Goal: Information Seeking & Learning: Find specific fact

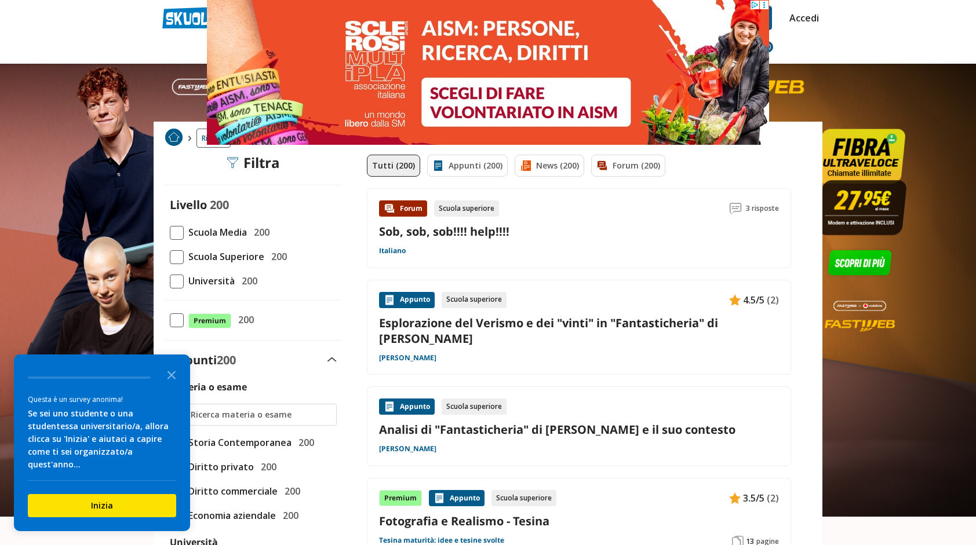
drag, startPoint x: 153, startPoint y: 333, endPoint x: 123, endPoint y: 431, distance: 102.8
drag, startPoint x: 123, startPoint y: 431, endPoint x: 116, endPoint y: 482, distance: 51.5
click at [116, 482] on div "Inizia" at bounding box center [102, 501] width 148 height 42
click at [174, 386] on icon "Close the survey" at bounding box center [171, 374] width 23 height 23
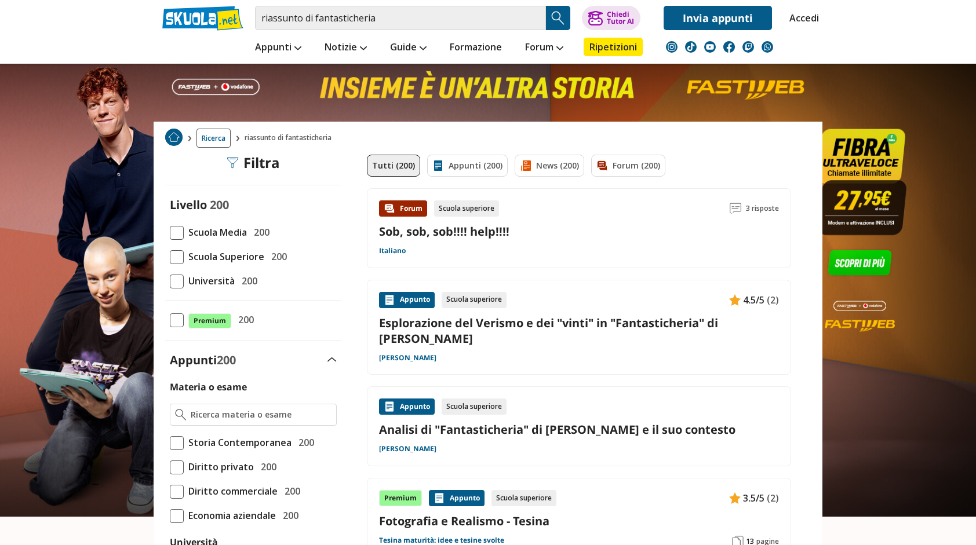
click at [174, 254] on span at bounding box center [177, 257] width 14 height 14
click at [170, 257] on input "Scuola Superiore 200" at bounding box center [170, 257] width 0 height 0
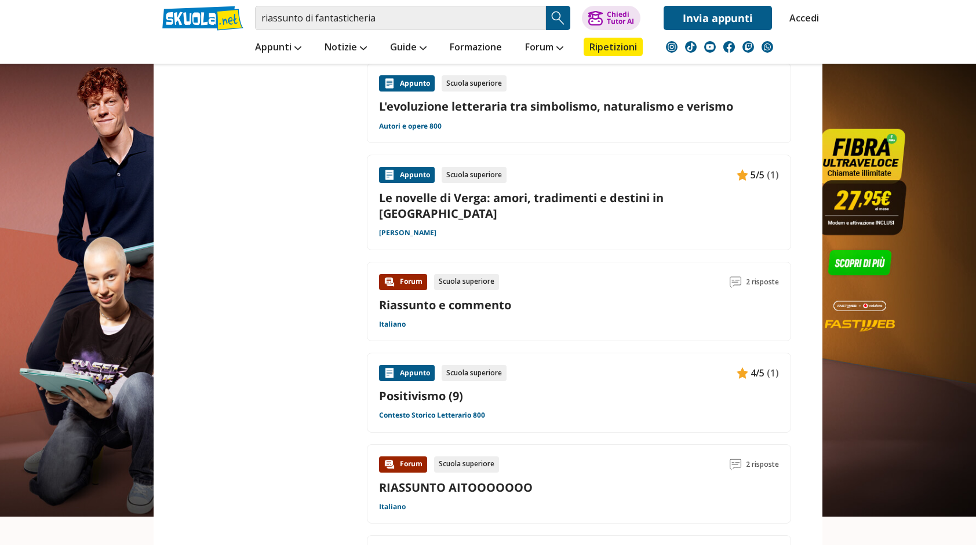
scroll to position [1159, 0]
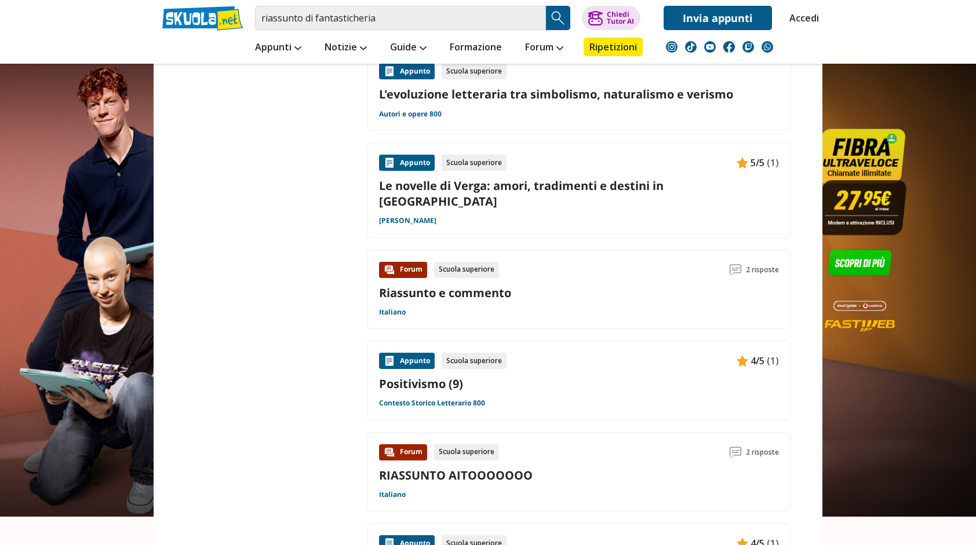
click at [451, 285] on link "Riassunto e commento" at bounding box center [445, 293] width 132 height 16
